Goal: Task Accomplishment & Management: Use online tool/utility

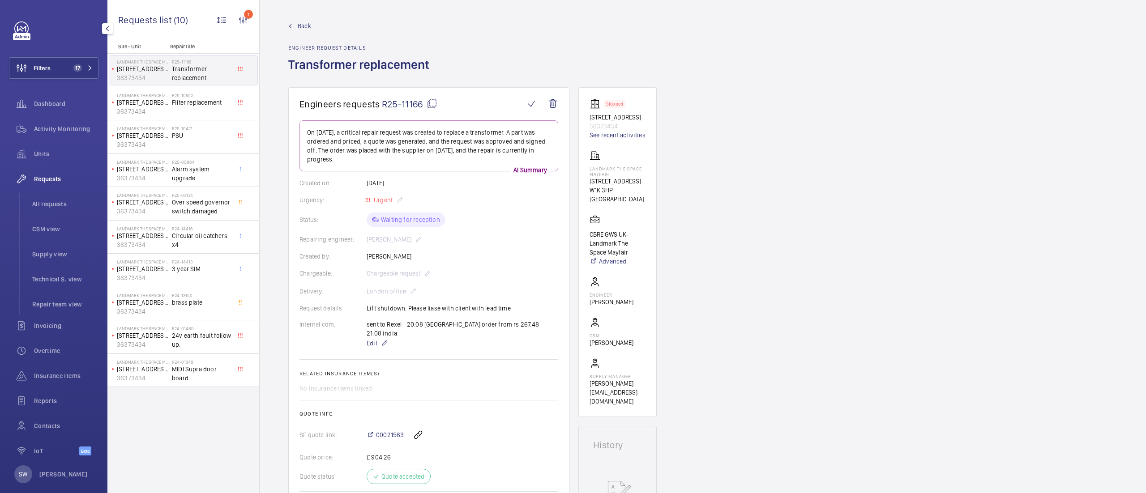
click at [73, 53] on div "Filters 17 Dashboard Activity Monitoring Units Requests All requests CSM view S…" at bounding box center [54, 243] width 90 height 444
click at [75, 64] on span "17" at bounding box center [77, 67] width 9 height 7
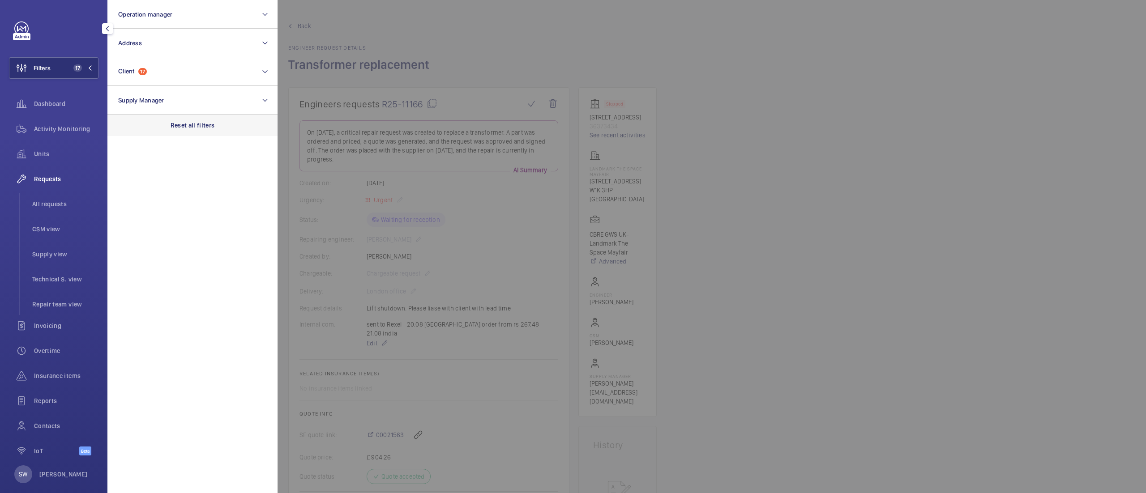
click at [205, 128] on p "Reset all filters" at bounding box center [193, 125] width 44 height 9
click at [169, 64] on button "Client" at bounding box center [192, 71] width 170 height 29
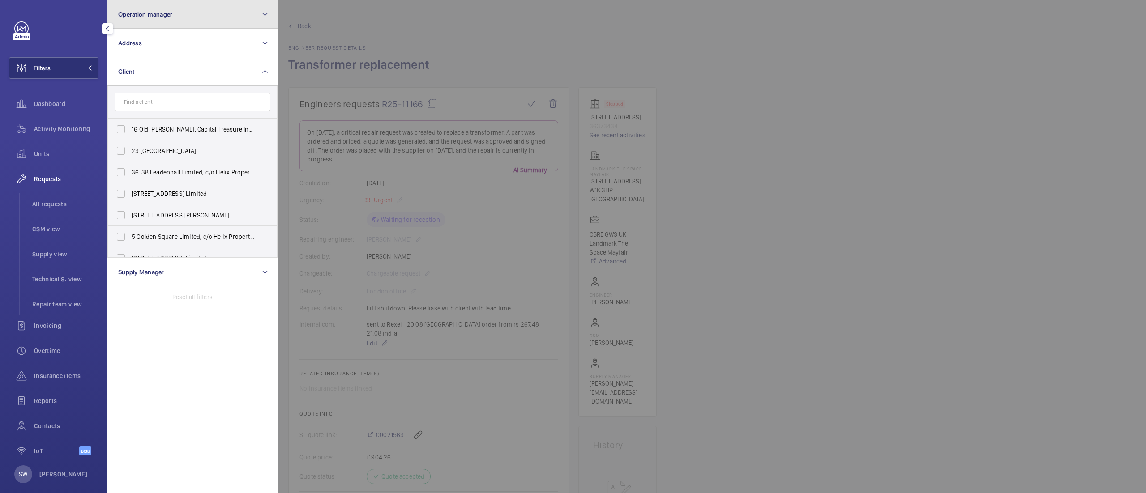
click at [160, 18] on button "Operation manager" at bounding box center [192, 14] width 170 height 29
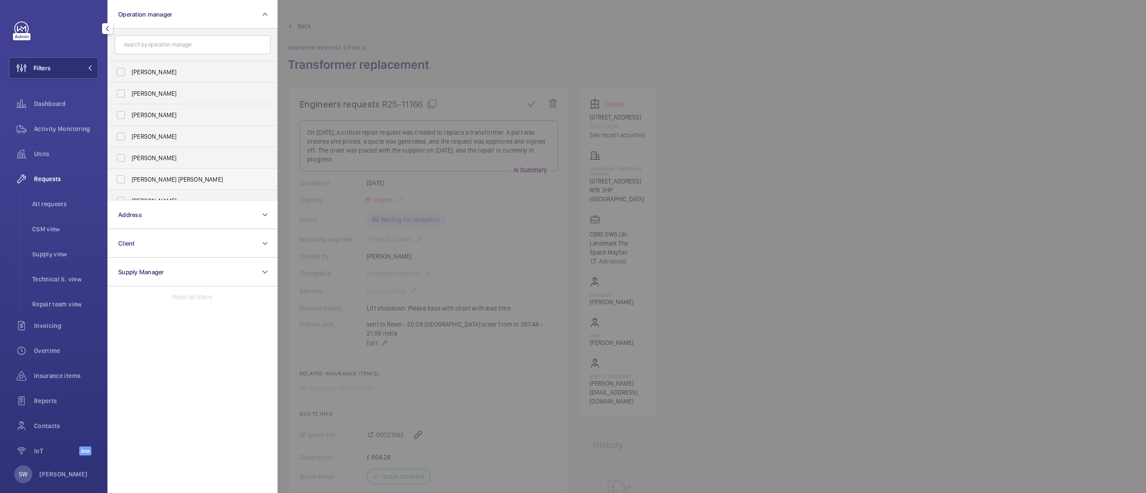
click at [165, 180] on span "[PERSON_NAME] [PERSON_NAME]" at bounding box center [193, 179] width 123 height 9
click at [130, 180] on input "[PERSON_NAME] [PERSON_NAME]" at bounding box center [121, 180] width 18 height 18
checkbox input "true"
click at [901, 320] on div at bounding box center [851, 246] width 1146 height 493
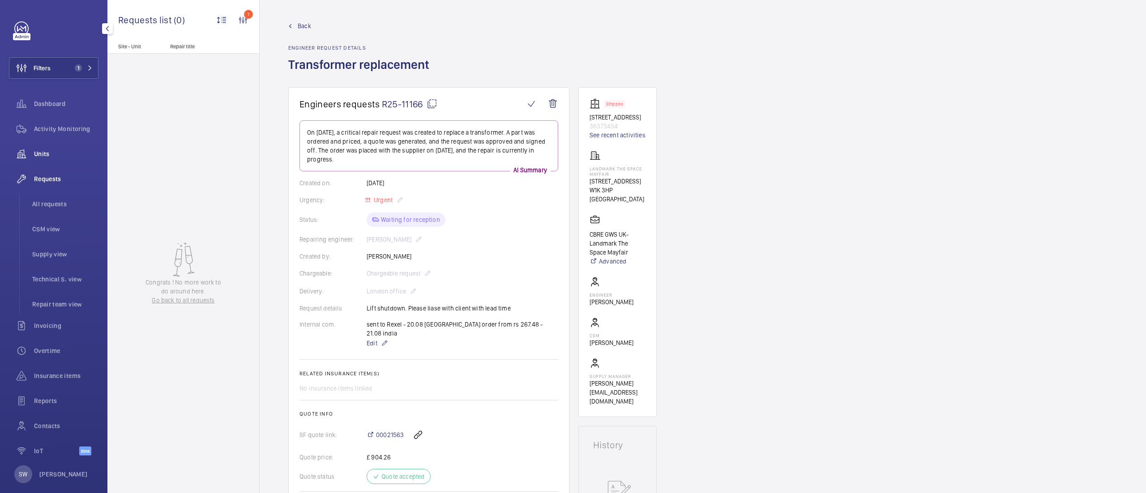
click at [54, 149] on span "Units" at bounding box center [66, 153] width 64 height 9
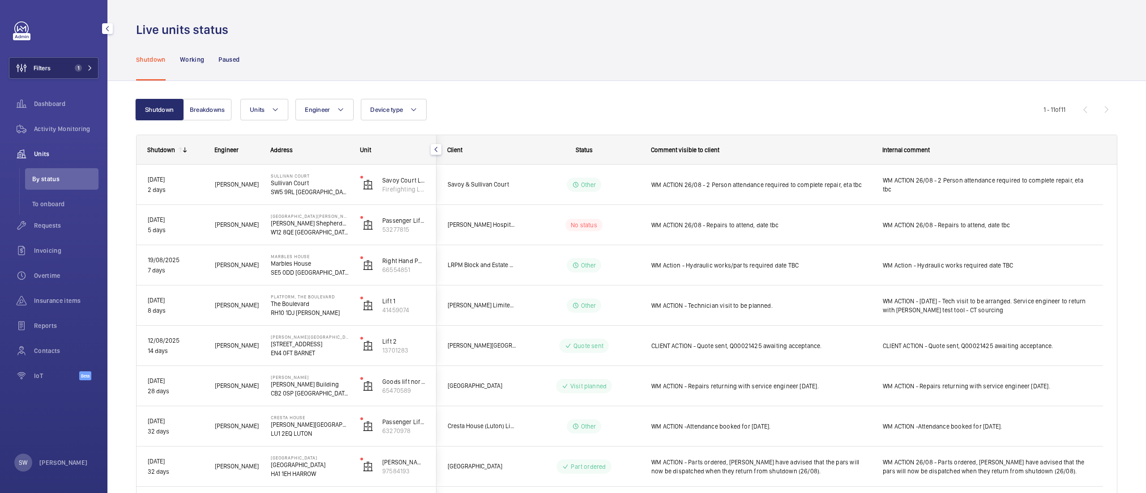
click at [69, 64] on button "Filters 1" at bounding box center [54, 67] width 90 height 21
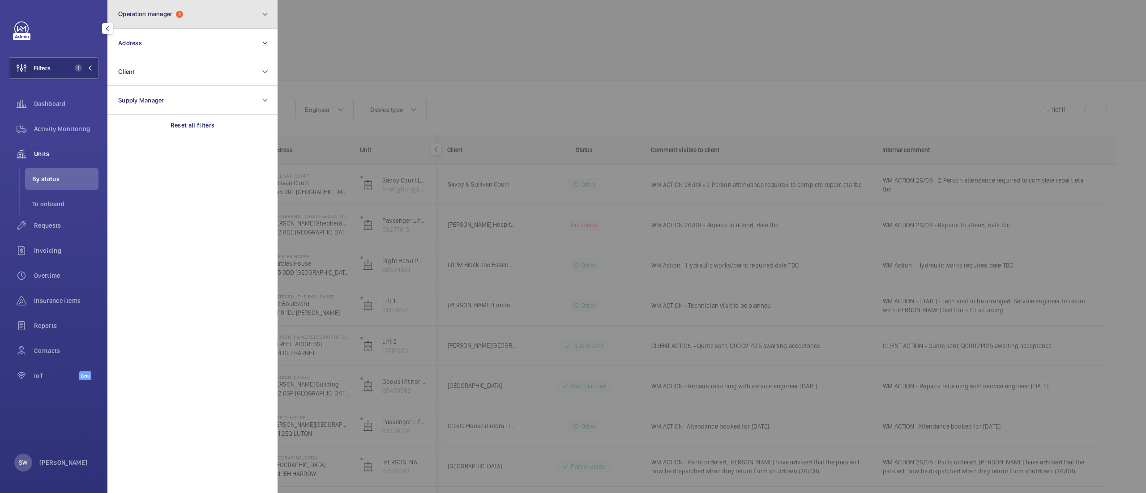
click at [199, 25] on button "Operation manager 1" at bounding box center [192, 14] width 170 height 29
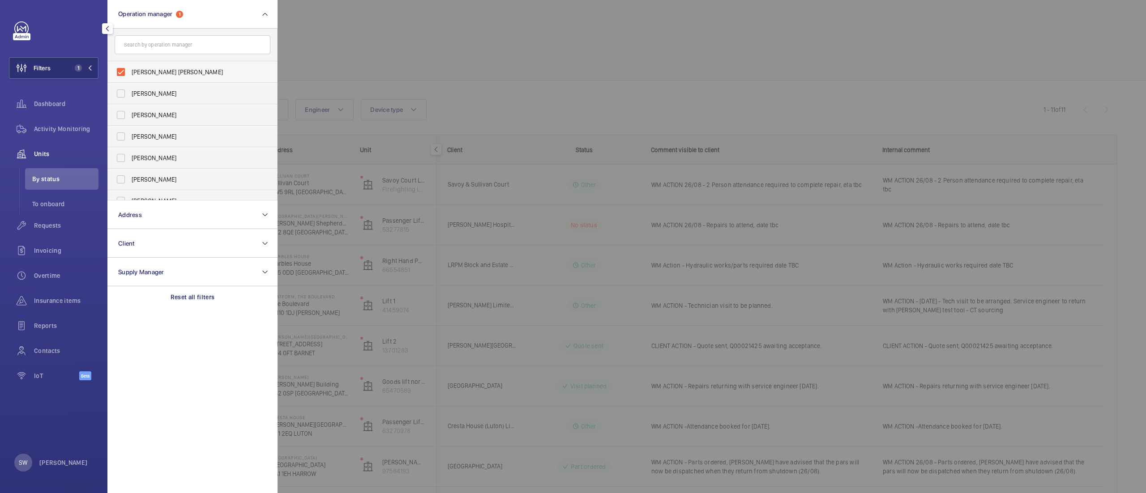
click at [127, 72] on label "[PERSON_NAME] [PERSON_NAME]" at bounding box center [186, 71] width 156 height 21
click at [127, 72] on input "[PERSON_NAME] [PERSON_NAME]" at bounding box center [121, 72] width 18 height 18
checkbox input "false"
click at [149, 37] on input "text" at bounding box center [193, 44] width 156 height 19
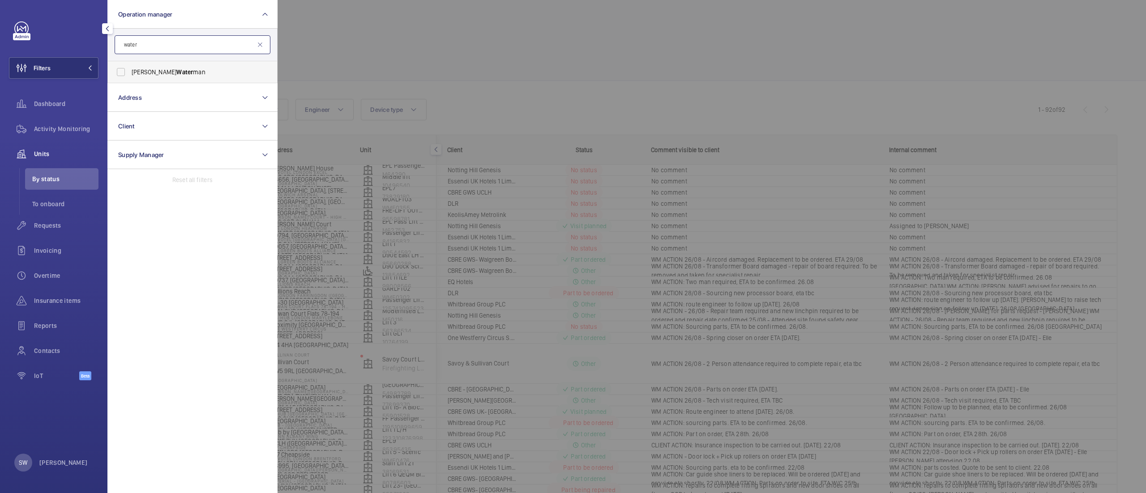
type input "water"
click at [176, 69] on span "Water" at bounding box center [184, 71] width 17 height 7
click at [130, 69] on input "Alex Water man" at bounding box center [121, 72] width 18 height 18
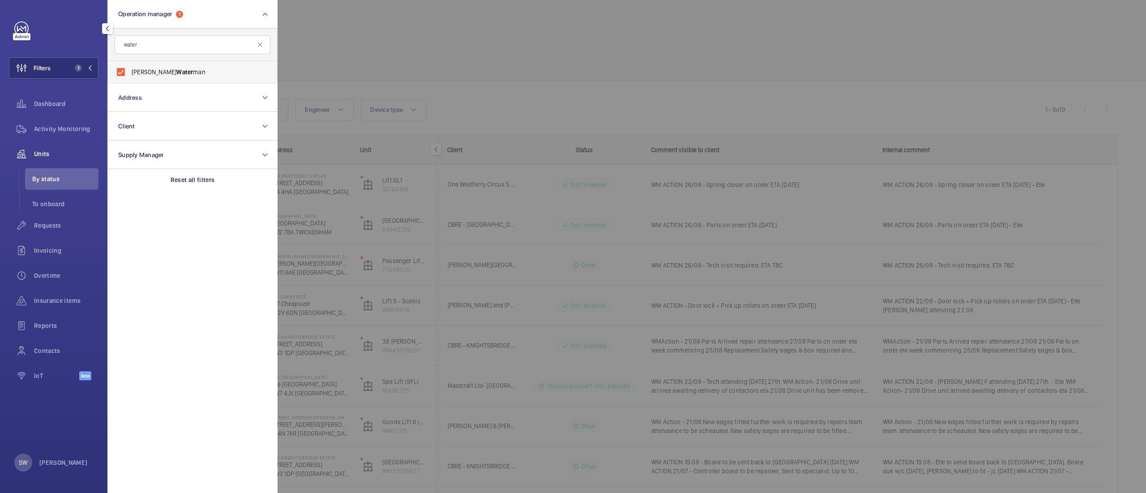
click at [168, 69] on span "Alex Water man" at bounding box center [193, 72] width 123 height 9
click at [130, 69] on input "Alex Water man" at bounding box center [121, 72] width 18 height 18
checkbox input "false"
click at [165, 46] on input "water" at bounding box center [193, 44] width 156 height 19
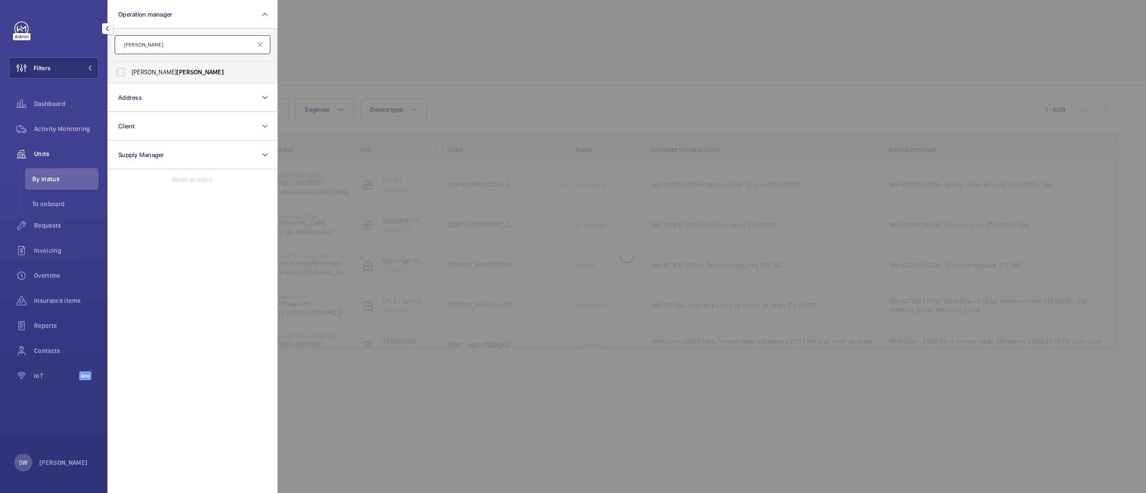
type input "[PERSON_NAME]"
click at [531, 48] on div at bounding box center [851, 246] width 1146 height 493
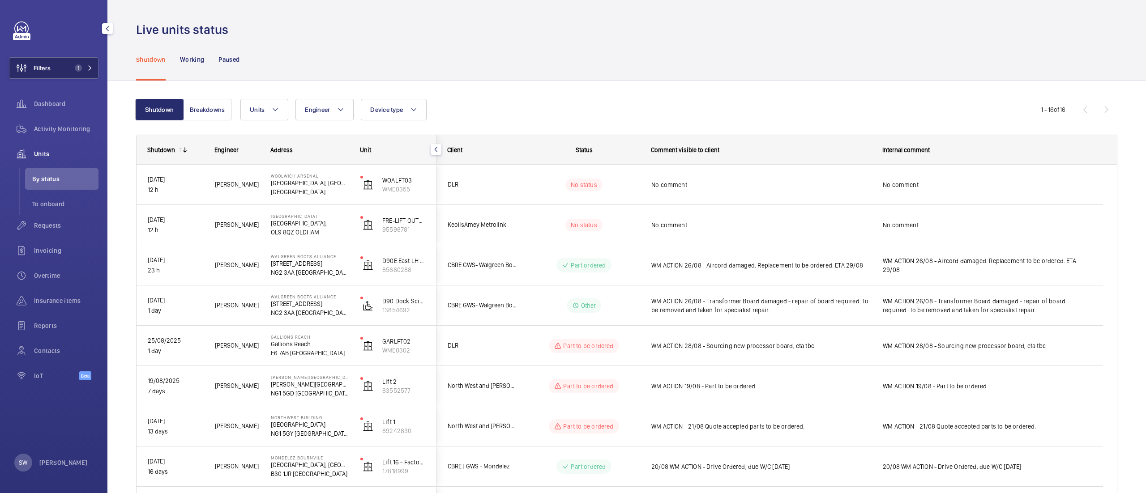
click at [52, 66] on button "Filters 1" at bounding box center [54, 67] width 90 height 21
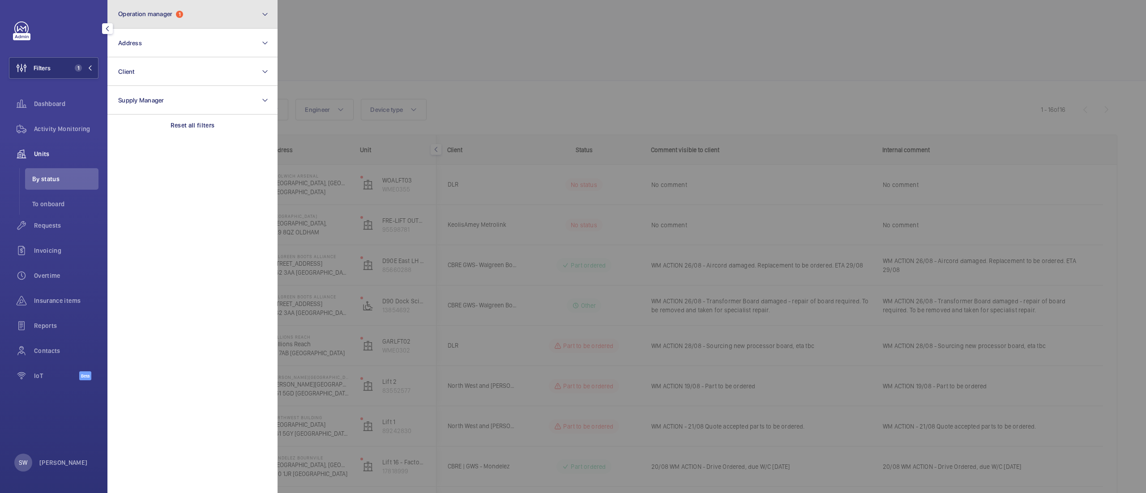
click at [206, 12] on button "Operation manager 1" at bounding box center [192, 14] width 170 height 29
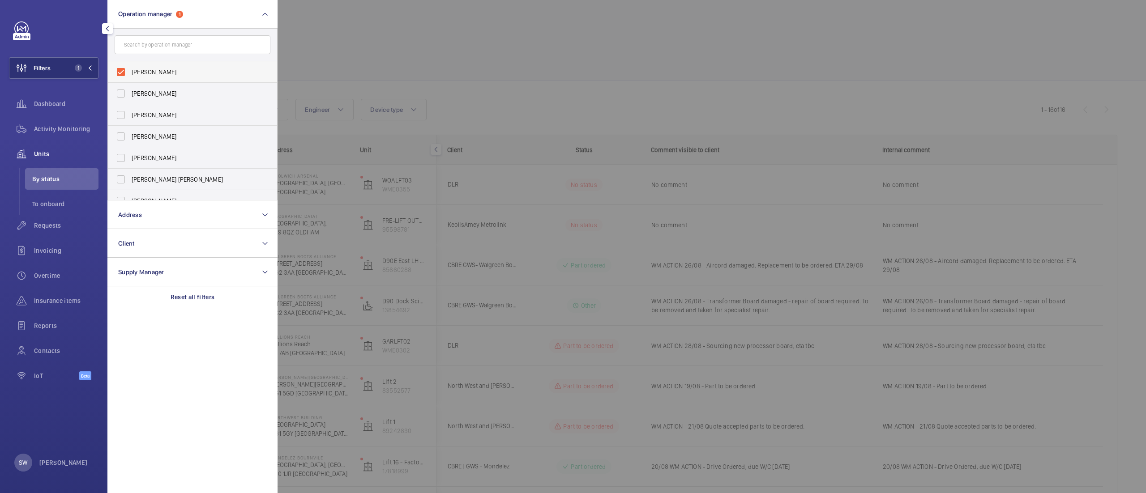
click at [162, 73] on span "[PERSON_NAME]" at bounding box center [193, 72] width 123 height 9
click at [130, 73] on input "[PERSON_NAME]" at bounding box center [121, 72] width 18 height 18
checkbox input "false"
click at [158, 177] on span "[PERSON_NAME] [PERSON_NAME]" at bounding box center [193, 179] width 123 height 9
click at [130, 177] on input "[PERSON_NAME] [PERSON_NAME]" at bounding box center [121, 180] width 18 height 18
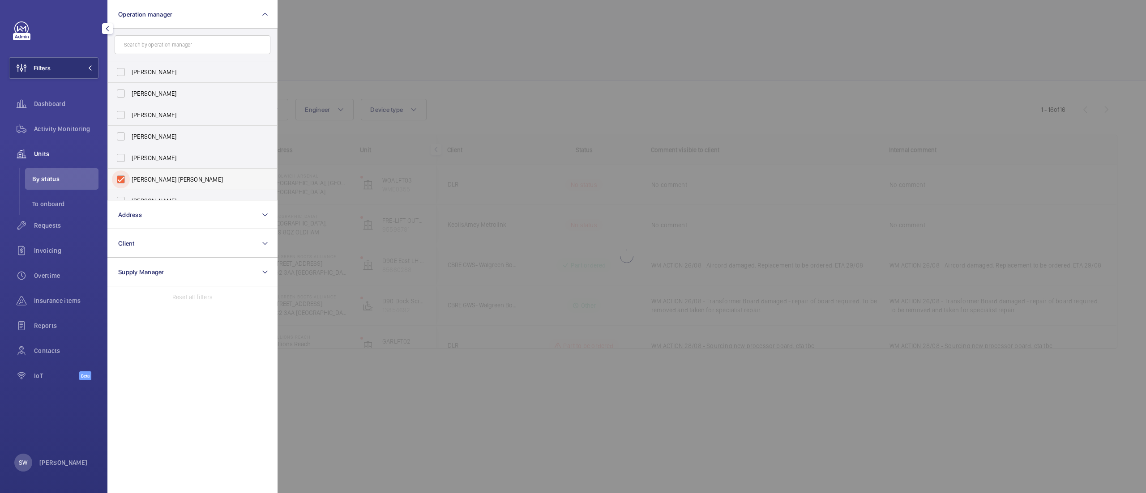
checkbox input "true"
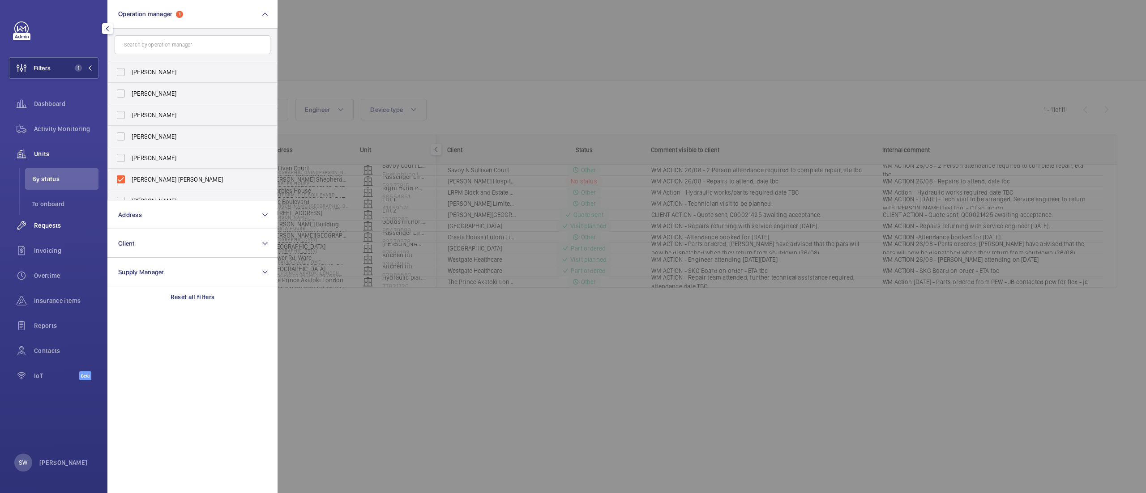
click at [51, 225] on span "Requests" at bounding box center [66, 225] width 64 height 9
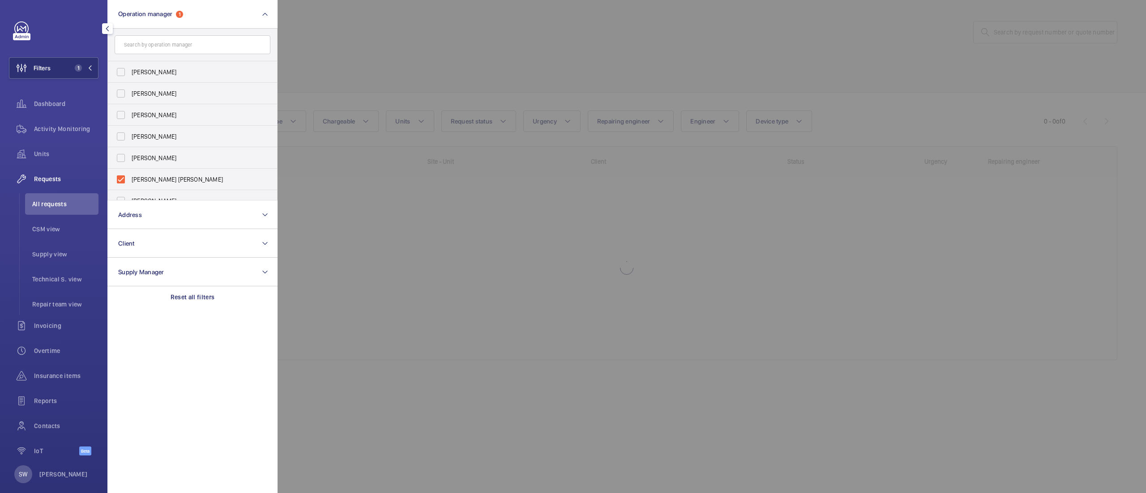
click at [592, 48] on div at bounding box center [851, 246] width 1146 height 493
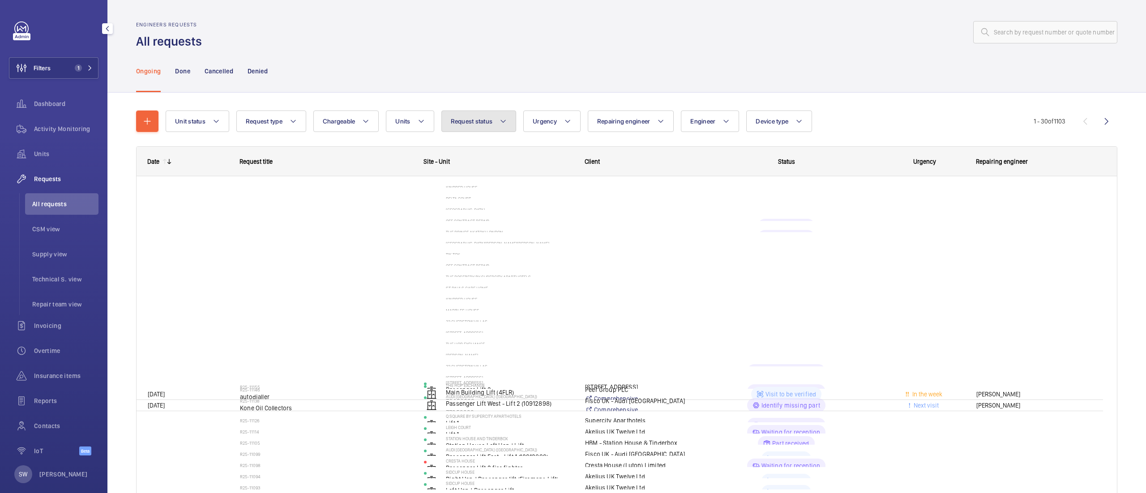
click at [490, 116] on button "Request status" at bounding box center [478, 121] width 75 height 21
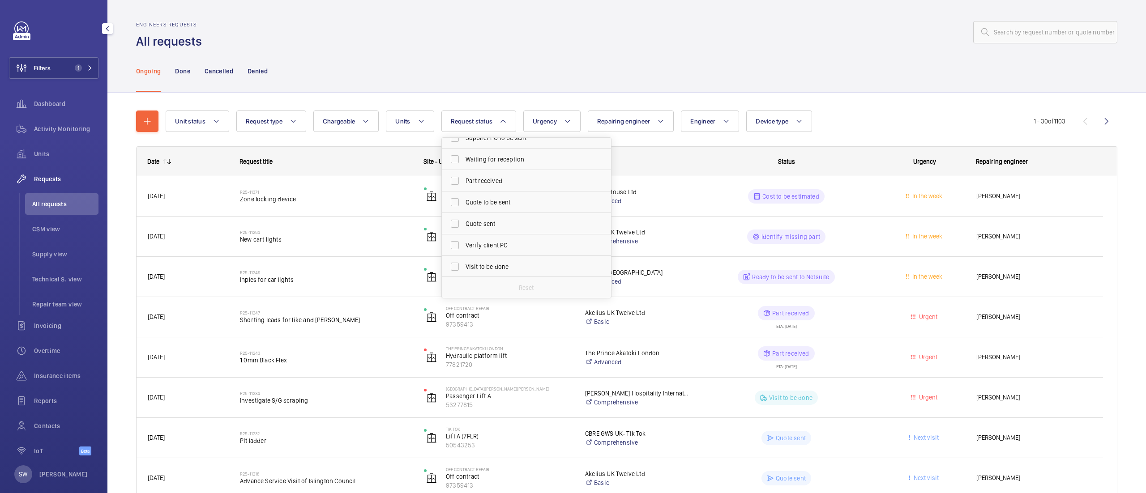
scroll to position [102, 0]
click at [473, 196] on span "Quote to be sent" at bounding box center [527, 196] width 123 height 9
click at [464, 196] on input "Quote to be sent" at bounding box center [455, 197] width 18 height 18
checkbox input "true"
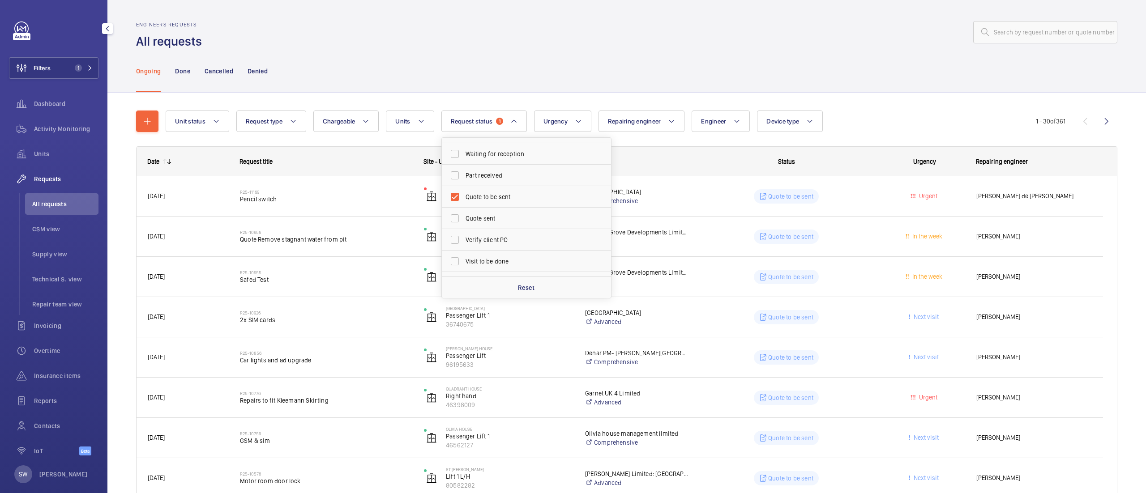
click at [730, 61] on div "Ongoing Done Cancelled Denied" at bounding box center [626, 71] width 981 height 43
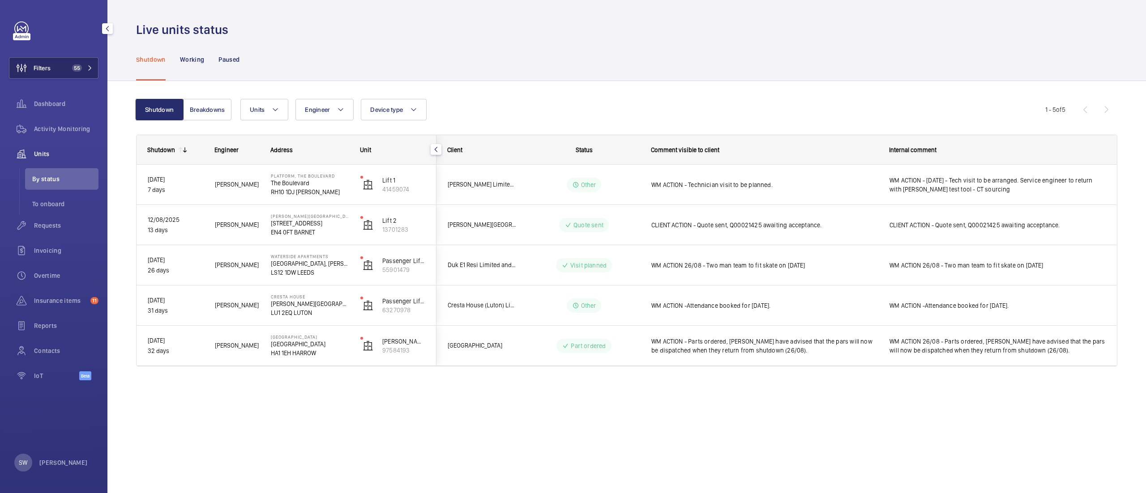
click at [59, 69] on button "Filters 55" at bounding box center [54, 67] width 90 height 21
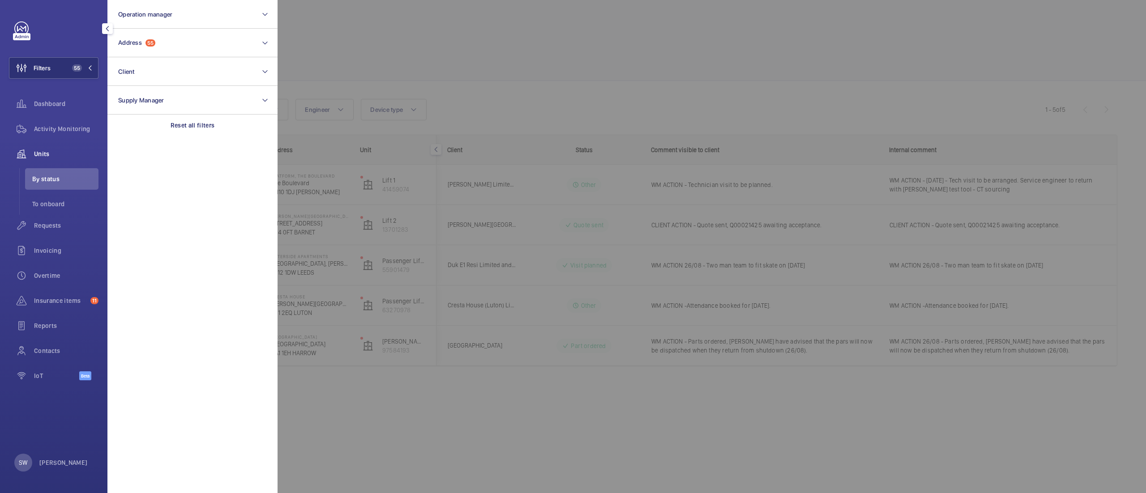
click at [484, 97] on div at bounding box center [851, 246] width 1146 height 493
